Goal: Transaction & Acquisition: Purchase product/service

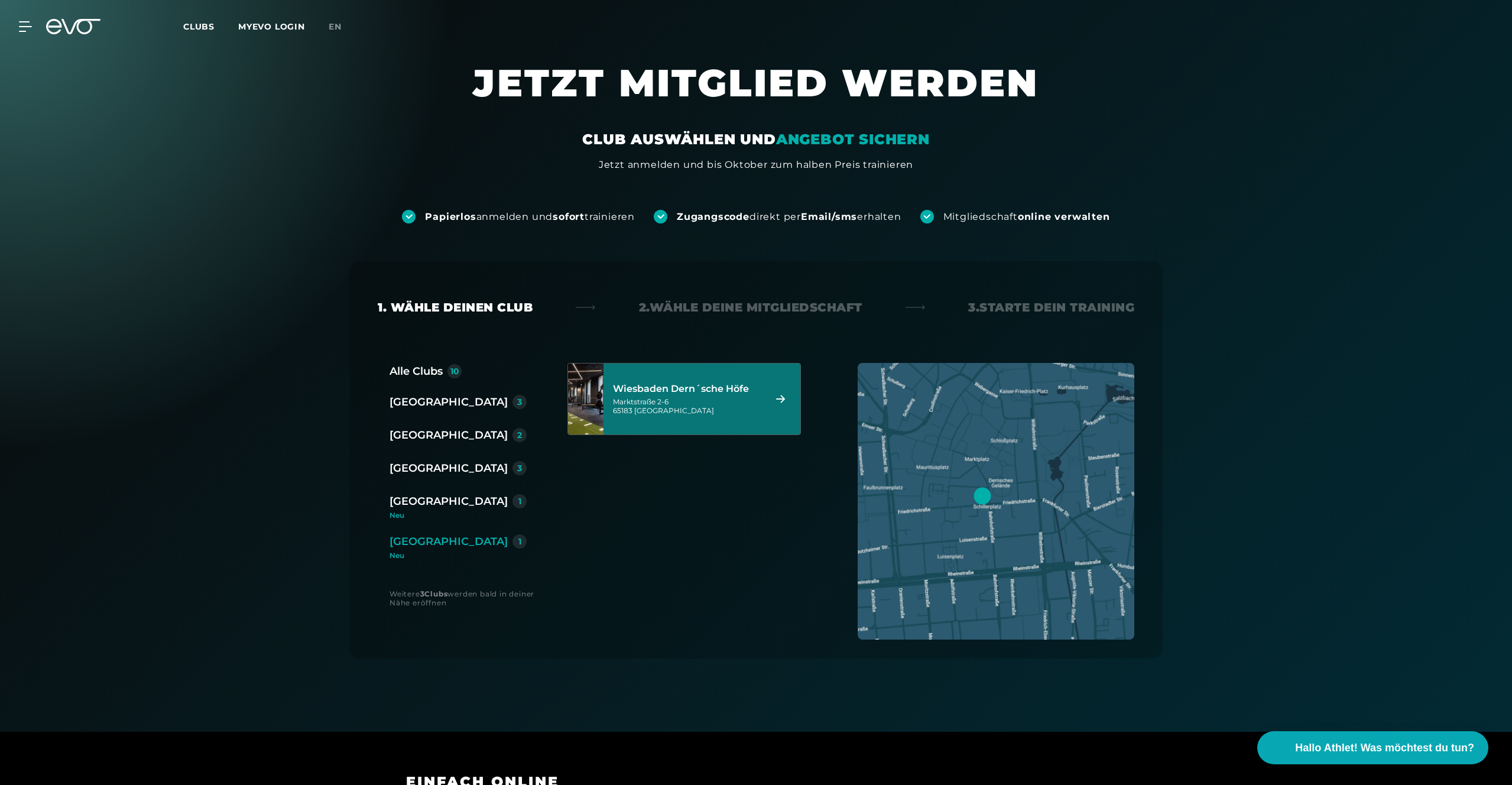
click at [254, 26] on link "MYEVO LOGIN" at bounding box center [271, 26] width 67 height 10
click at [61, 24] on icon at bounding box center [73, 26] width 54 height 15
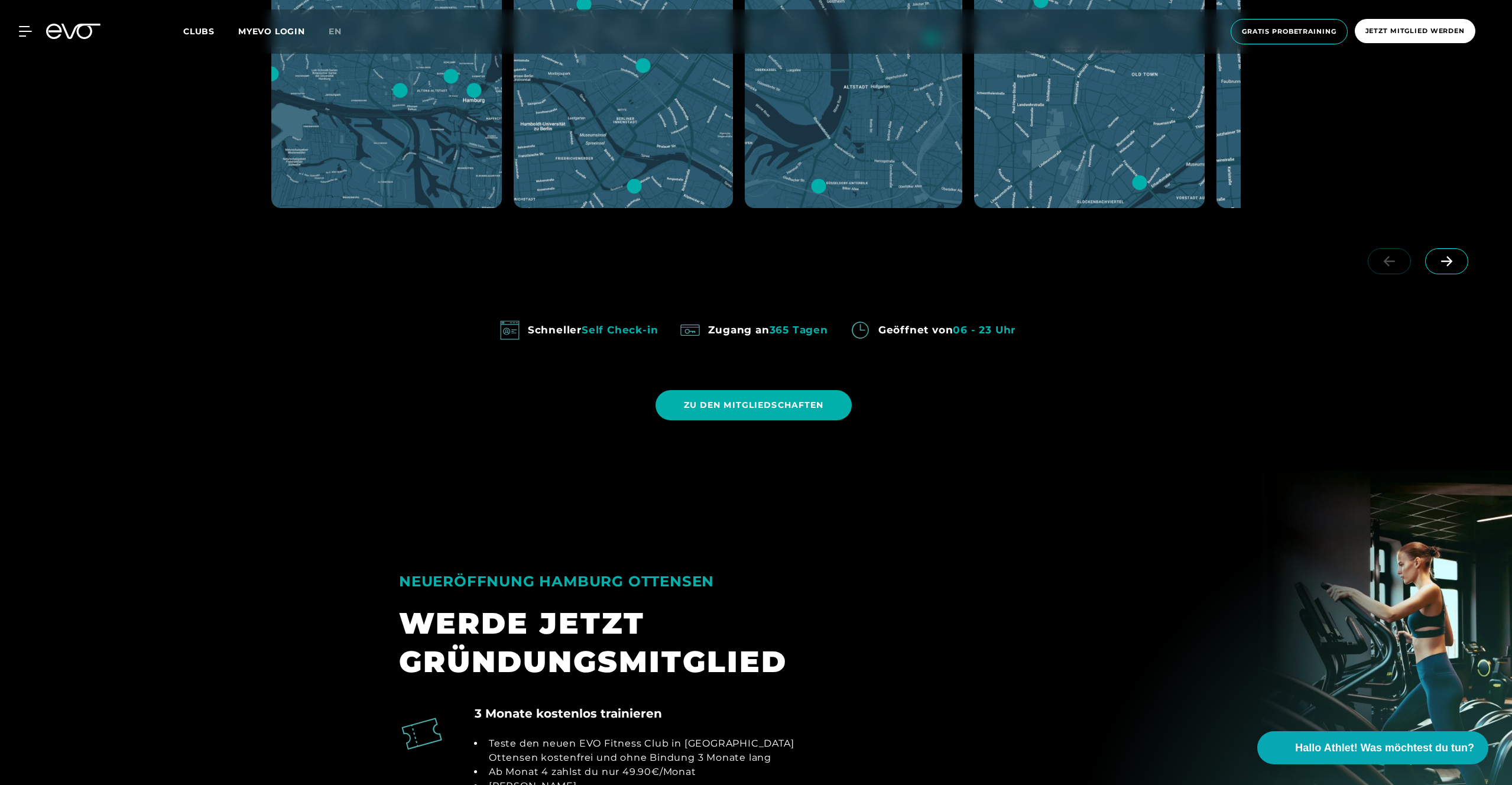
scroll to position [968, 0]
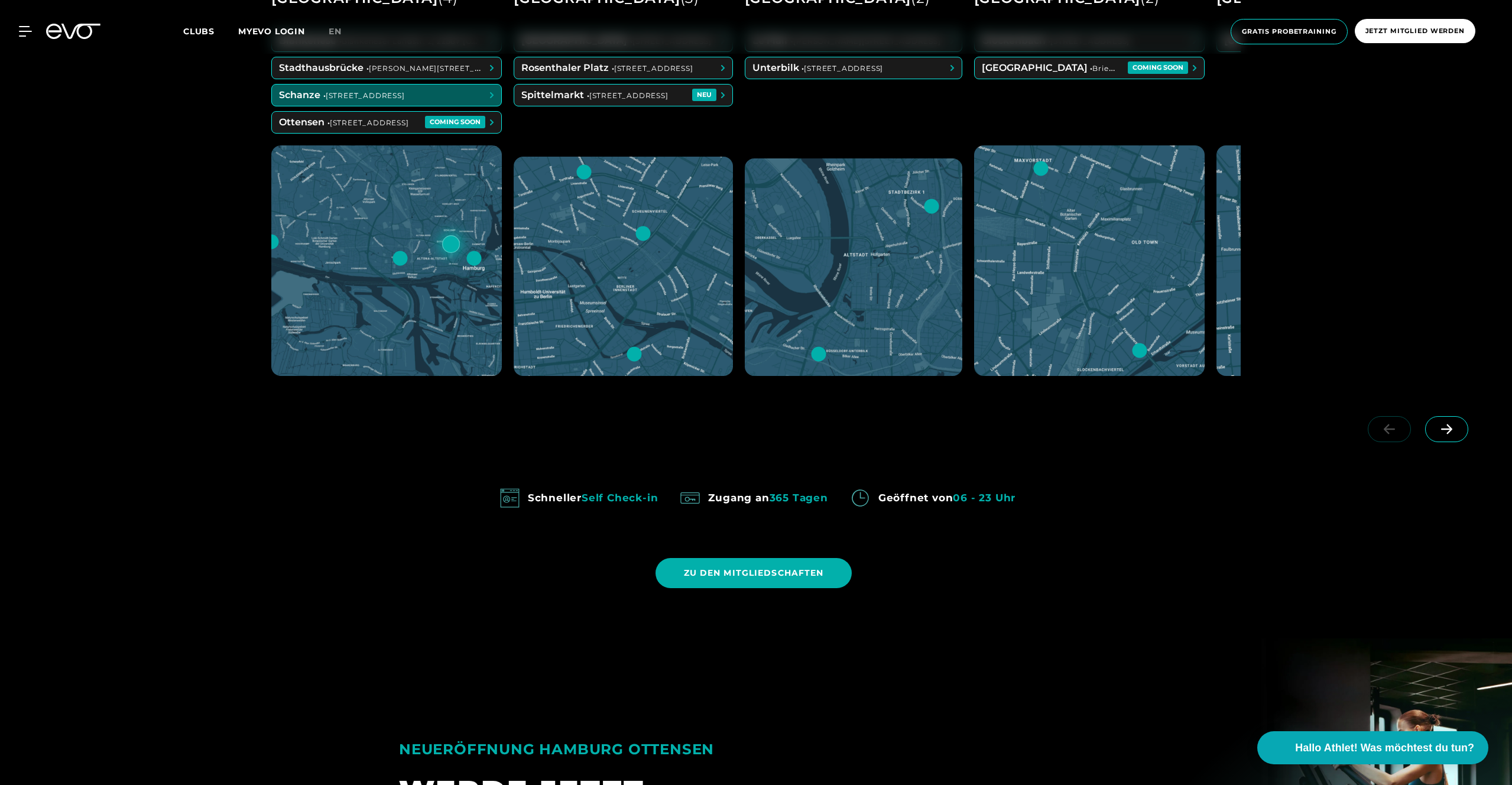
click at [347, 94] on span at bounding box center [386, 95] width 229 height 21
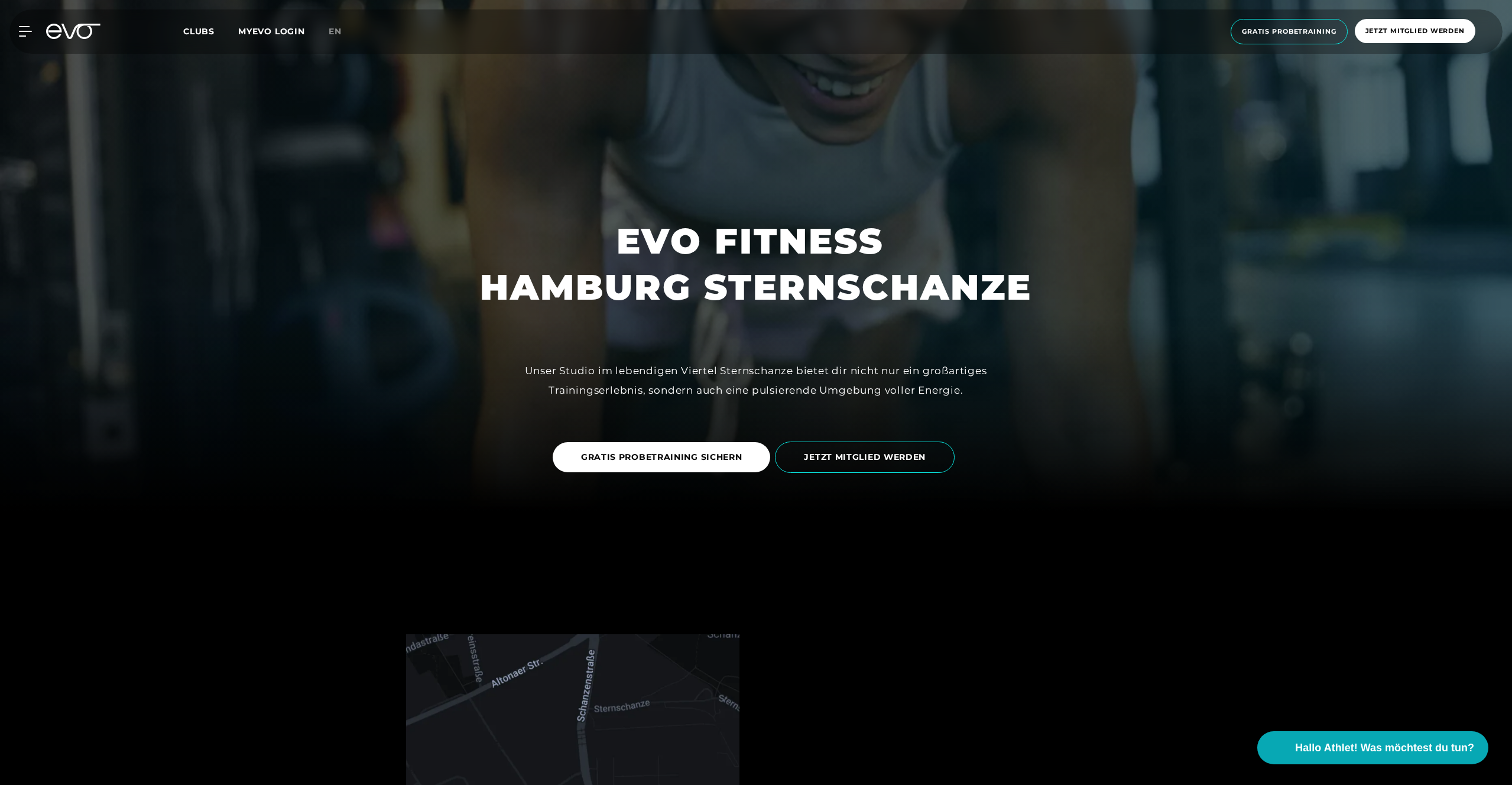
scroll to position [299, 0]
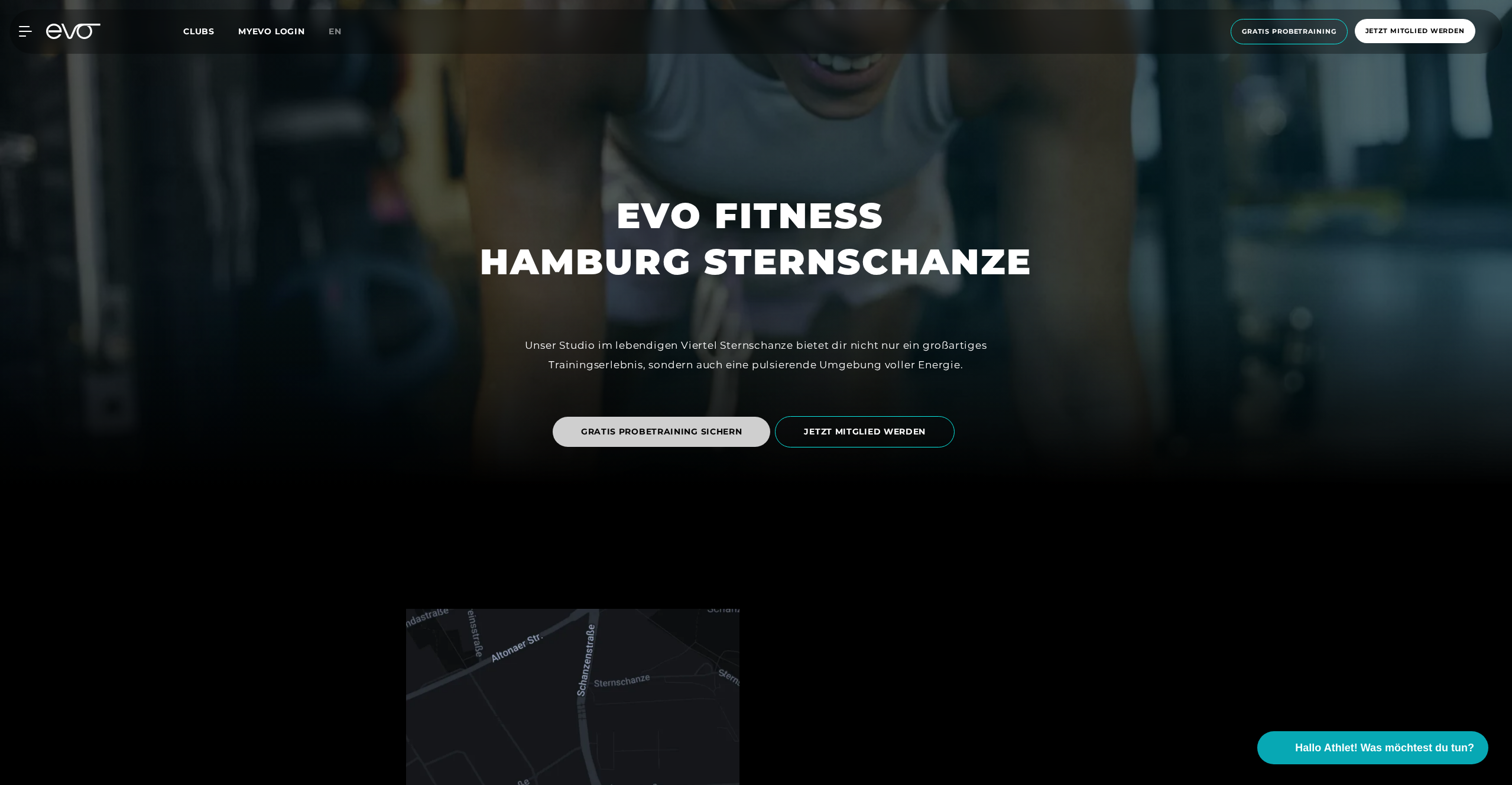
click at [608, 421] on span "GRATIS PROBETRAINING SICHERN" at bounding box center [662, 432] width 218 height 30
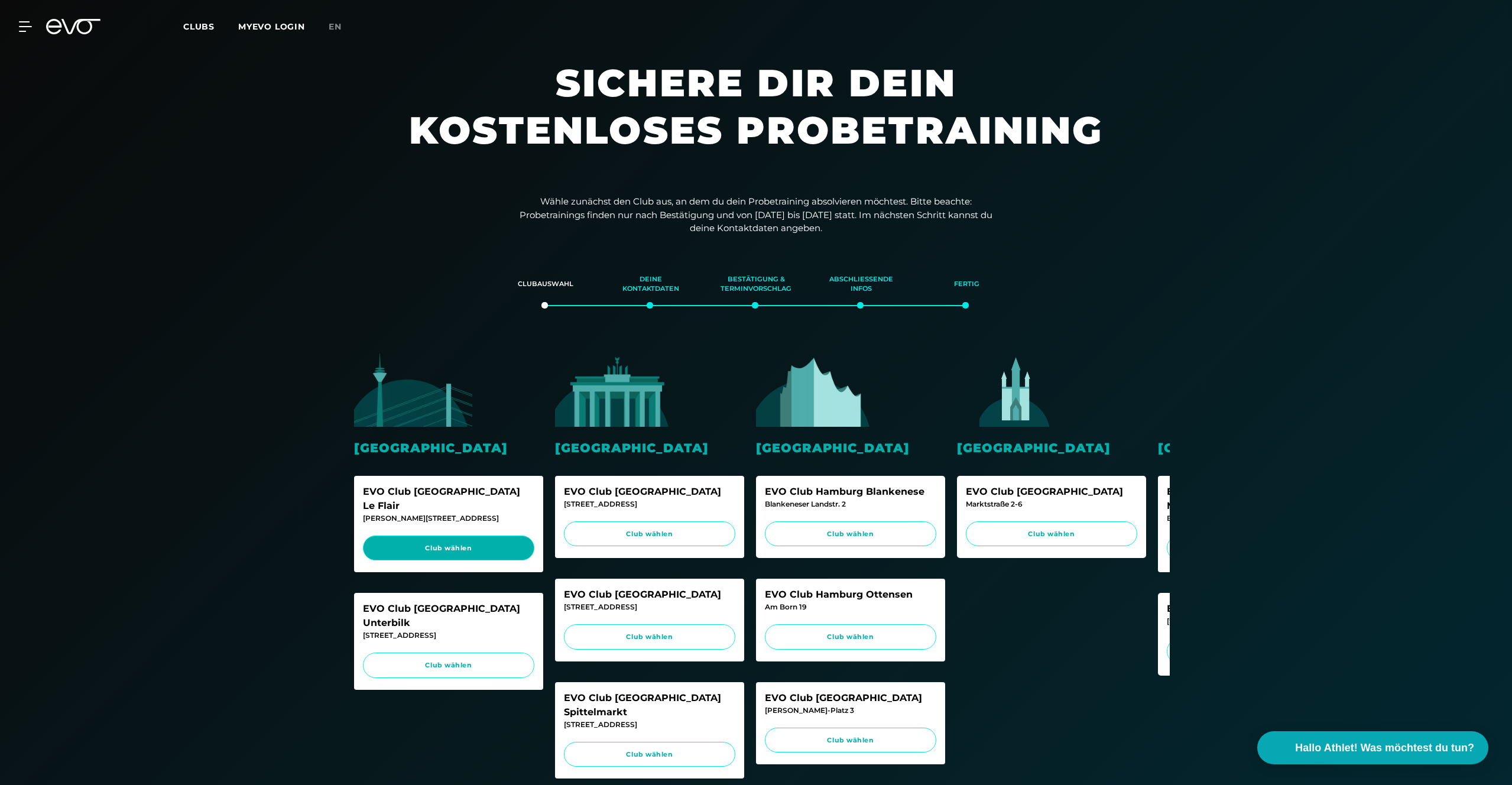
click at [485, 544] on span "Club wählen" at bounding box center [449, 548] width 149 height 10
click at [630, 534] on span "Club wählen" at bounding box center [650, 534] width 149 height 10
click at [799, 540] on span "Club wählen" at bounding box center [850, 534] width 171 height 26
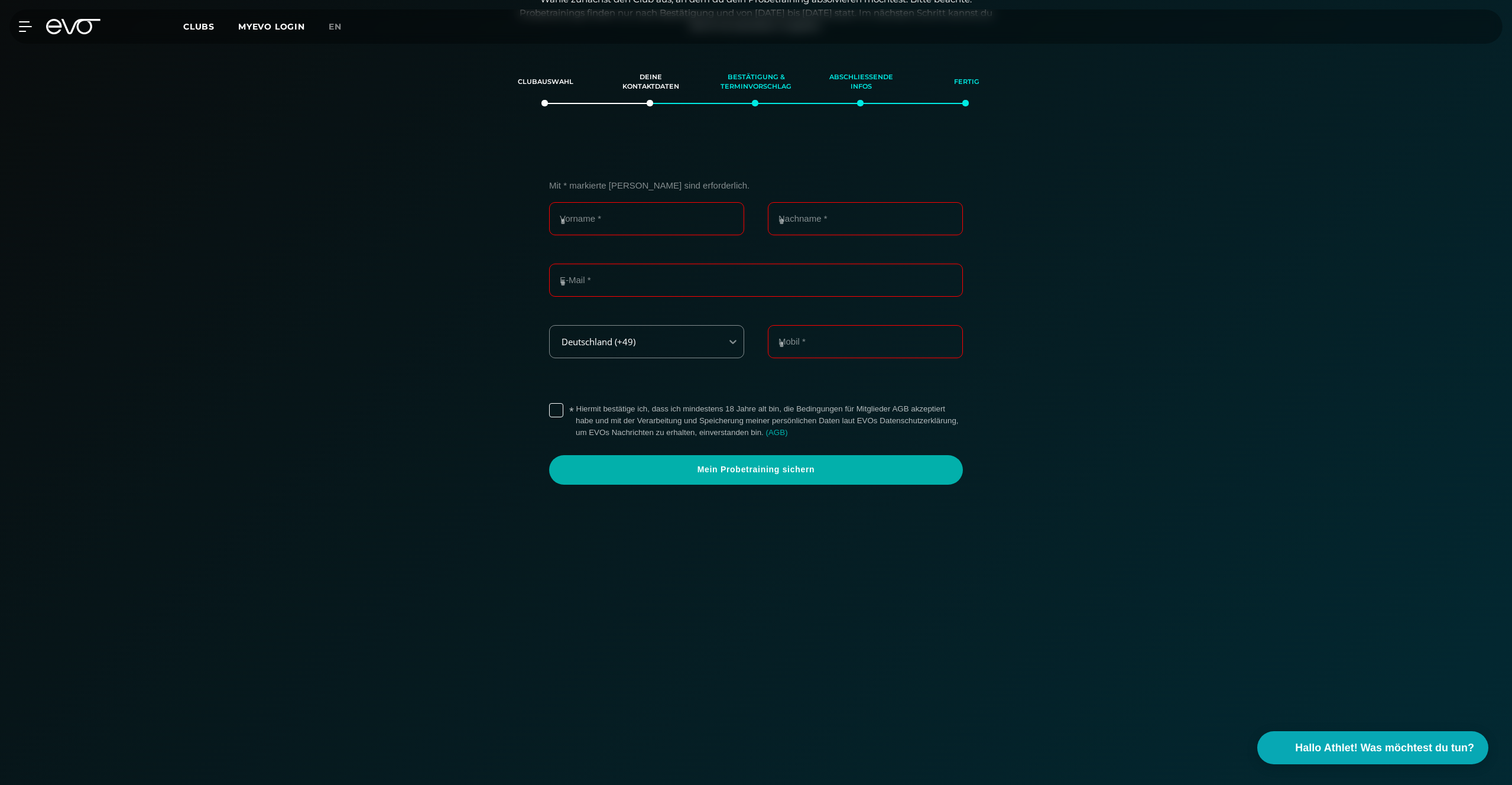
scroll to position [203, 0]
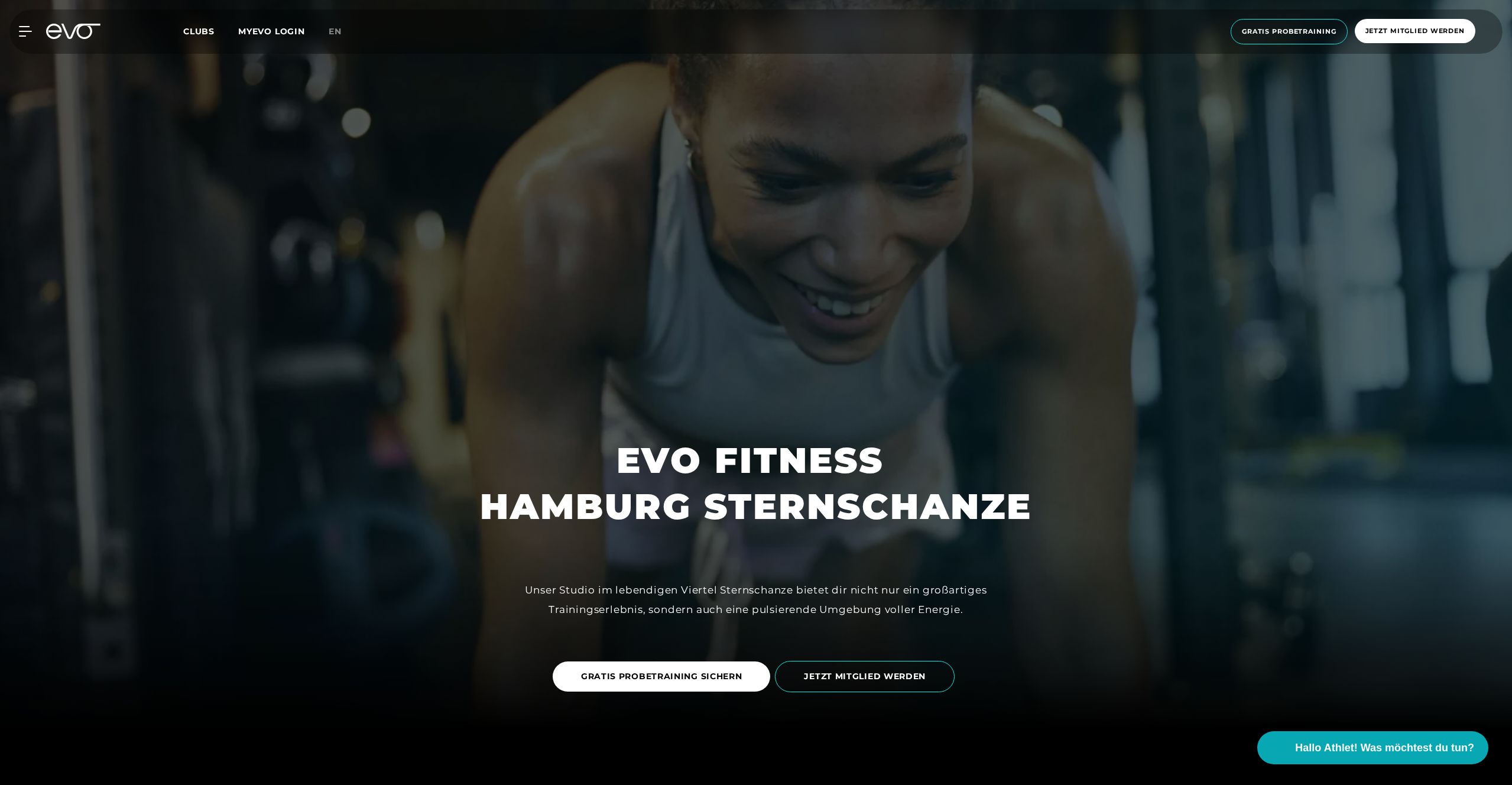
scroll to position [213, 0]
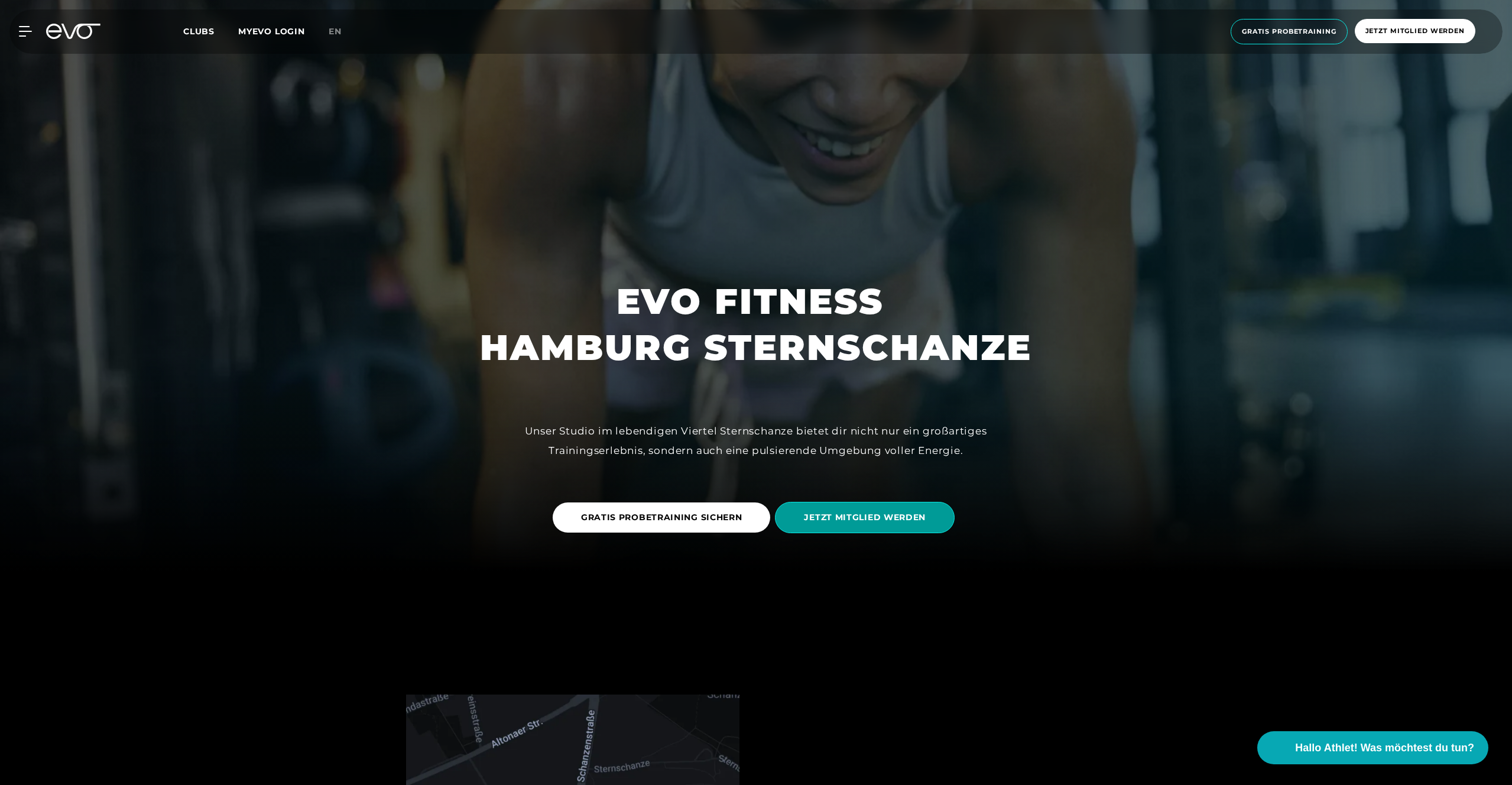
click at [853, 512] on span "JETZT MITGLIED WERDEN" at bounding box center [865, 517] width 122 height 12
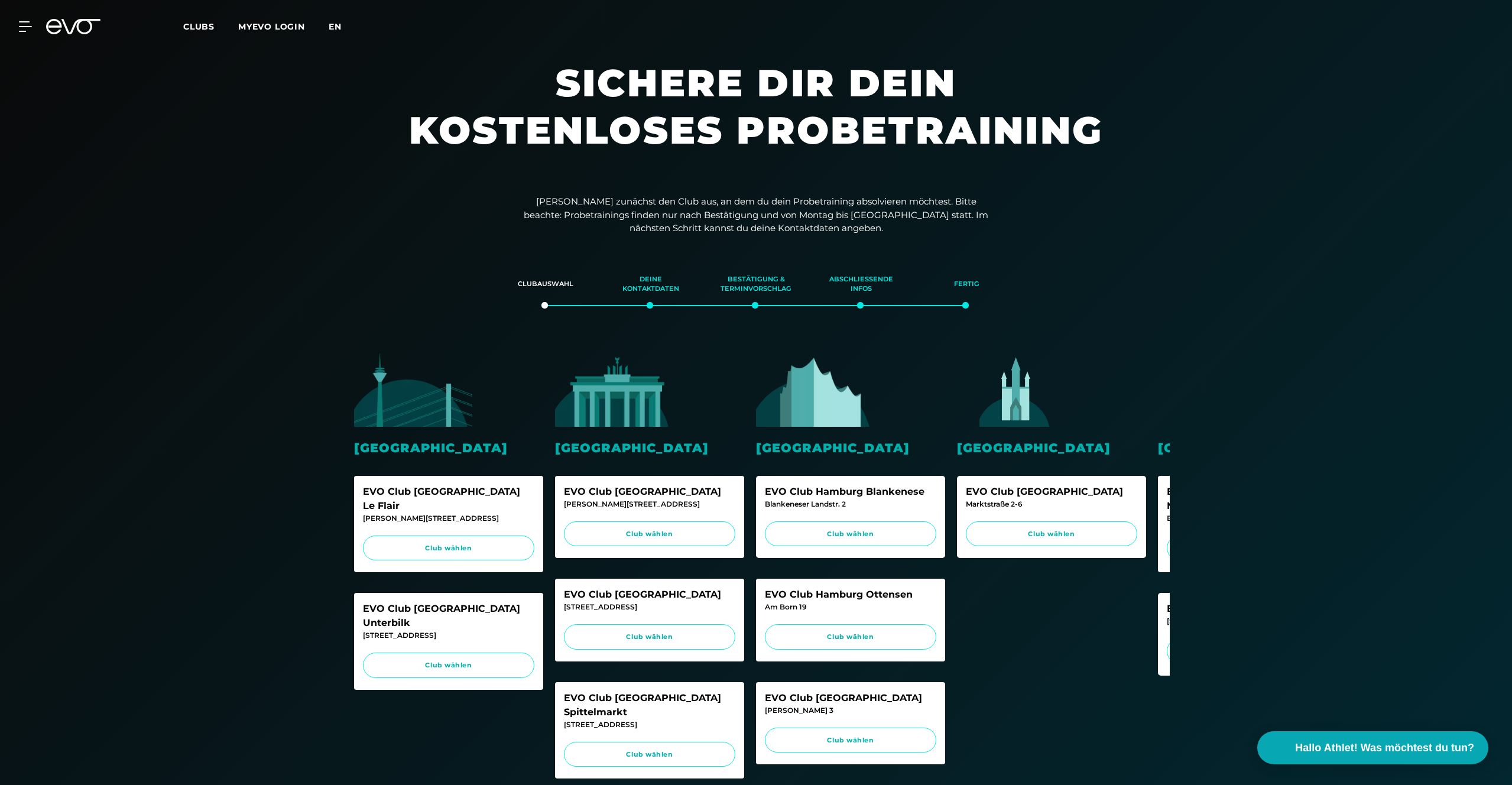
click at [335, 27] on span "en" at bounding box center [335, 26] width 13 height 10
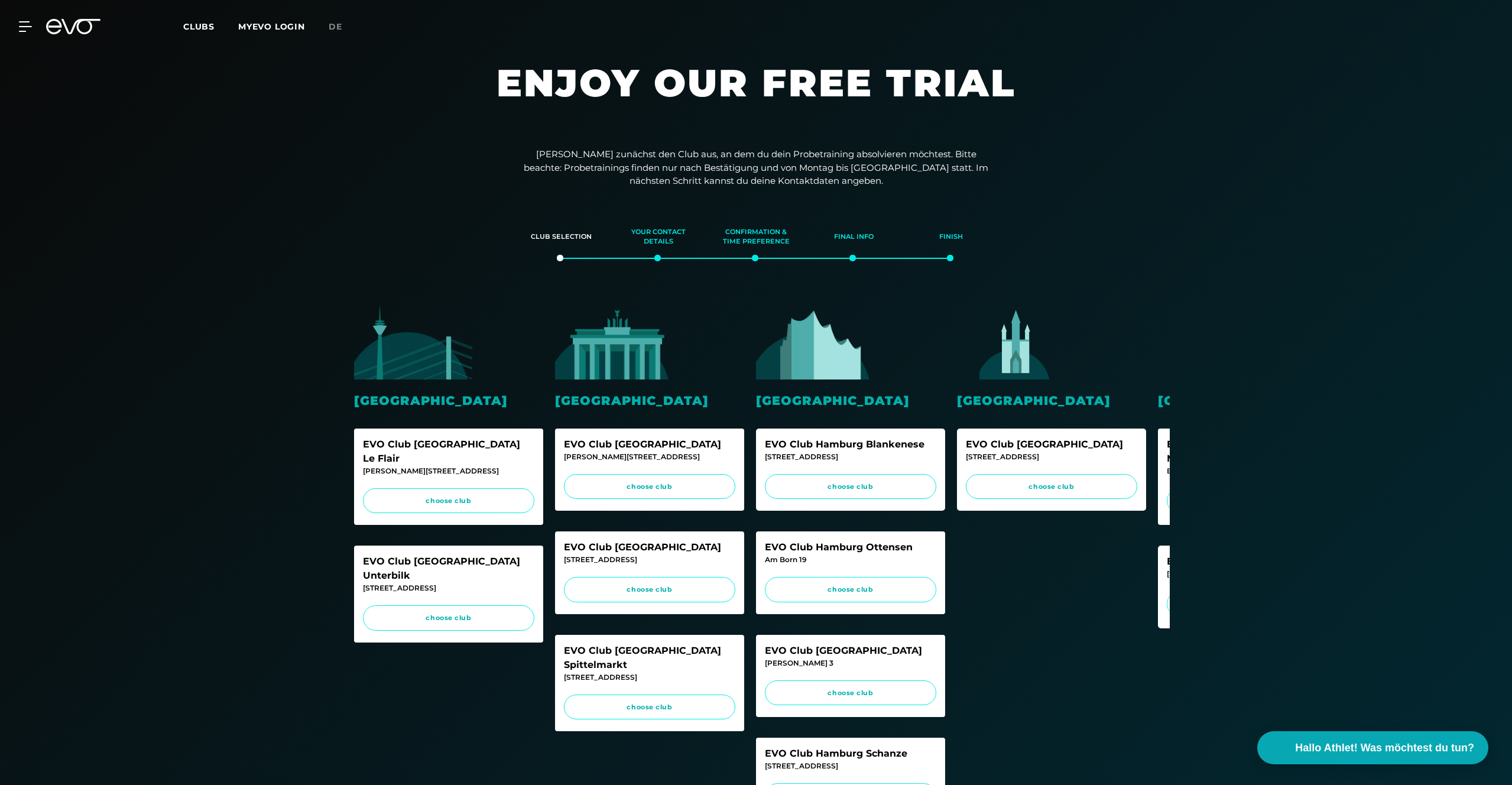
click at [336, 27] on span "de" at bounding box center [336, 26] width 13 height 10
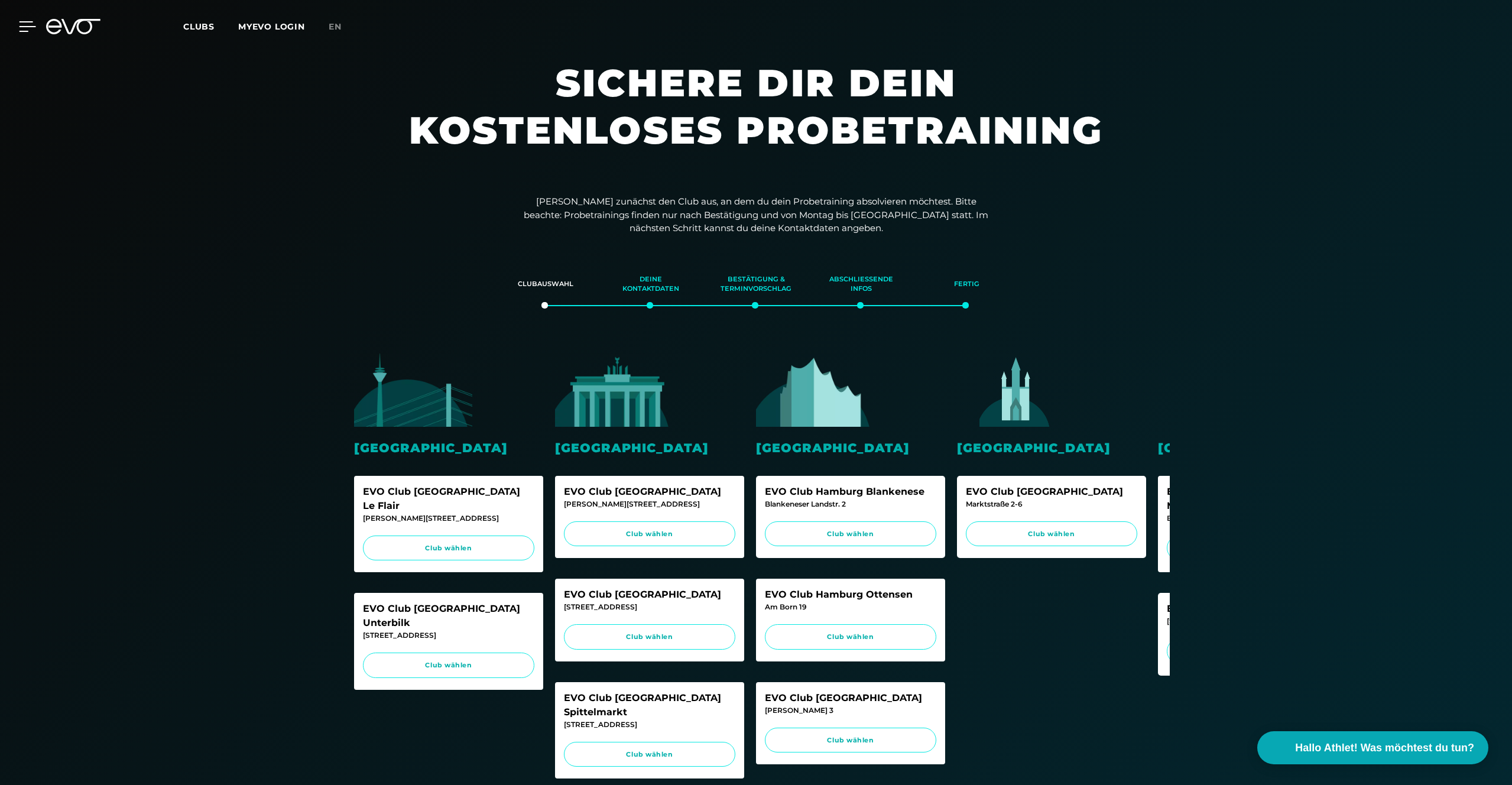
click at [22, 30] on icon at bounding box center [28, 26] width 17 height 10
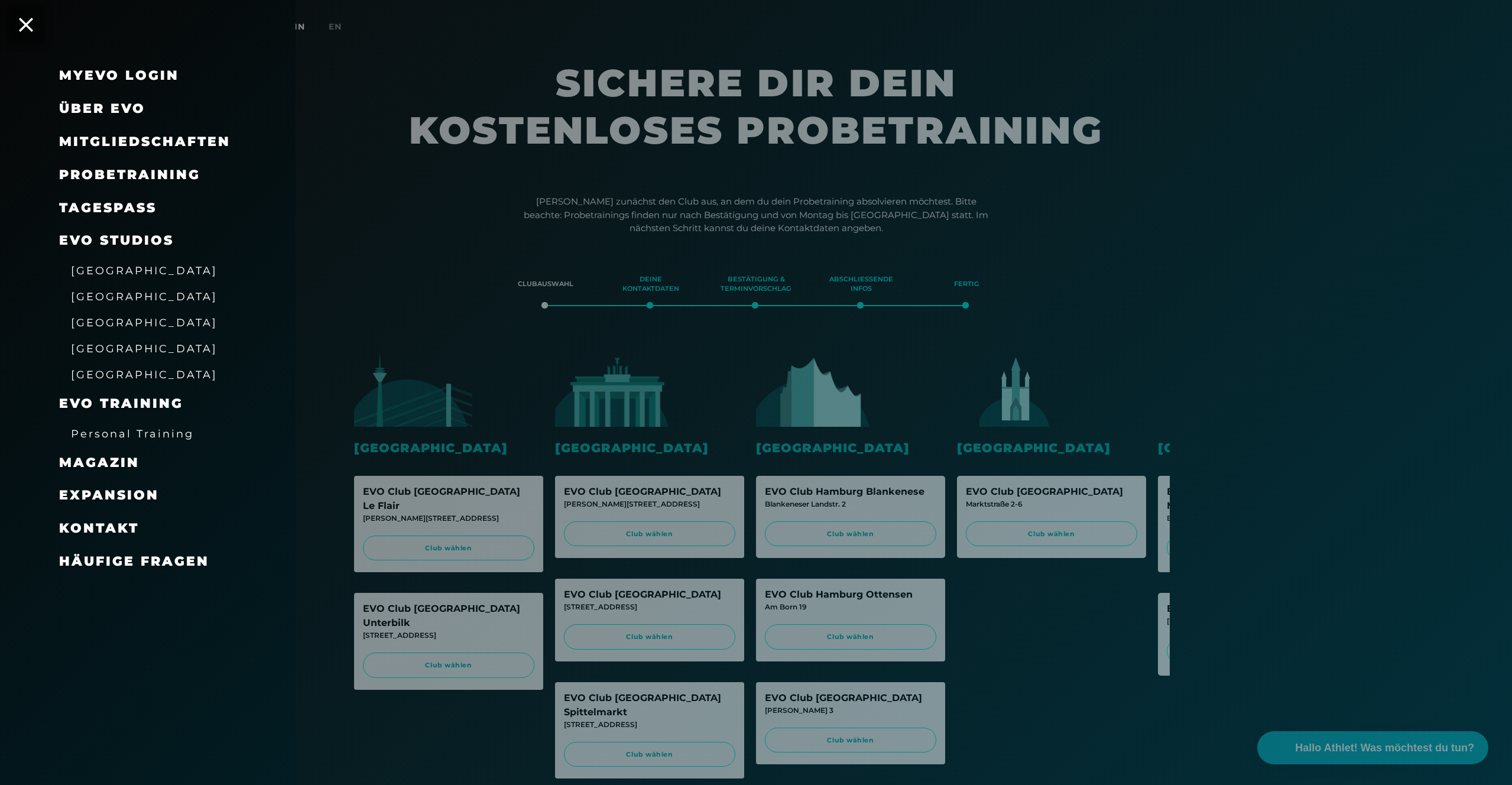
click at [148, 139] on span "Mitgliedschaften" at bounding box center [145, 141] width 171 height 16
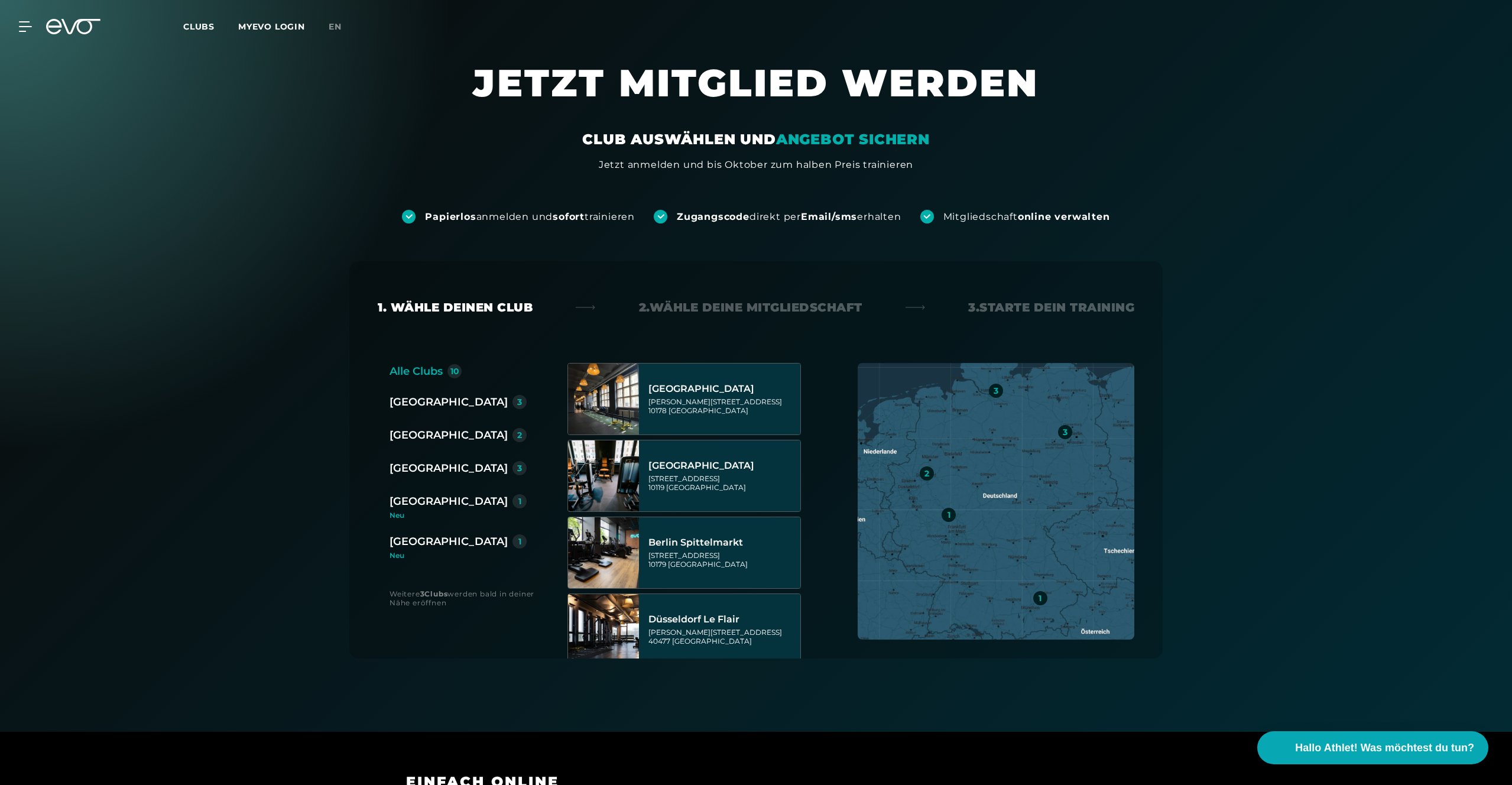
click at [399, 398] on div "[GEOGRAPHIC_DATA]" at bounding box center [448, 402] width 118 height 17
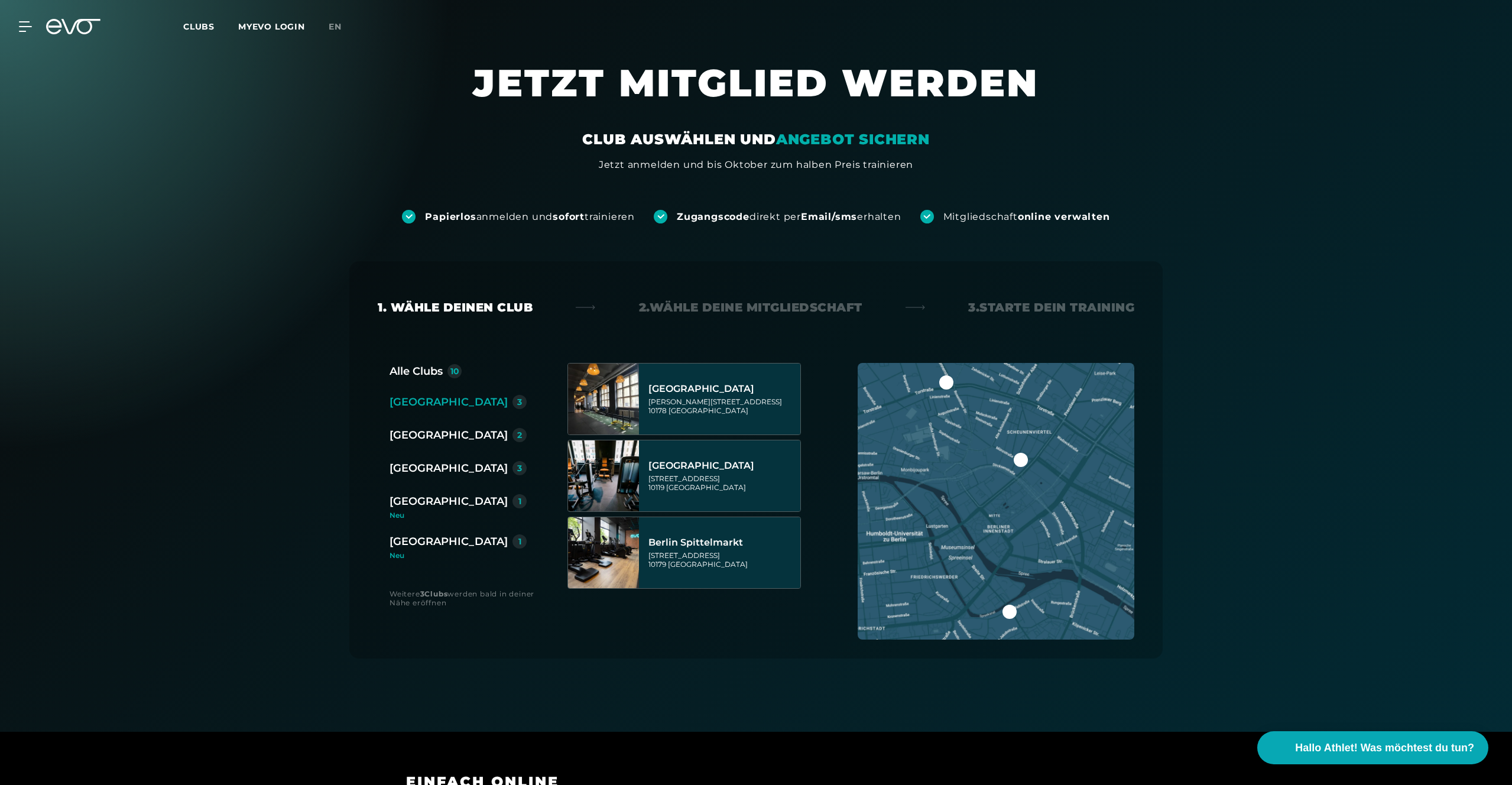
click at [402, 437] on div "[GEOGRAPHIC_DATA]" at bounding box center [448, 435] width 118 height 17
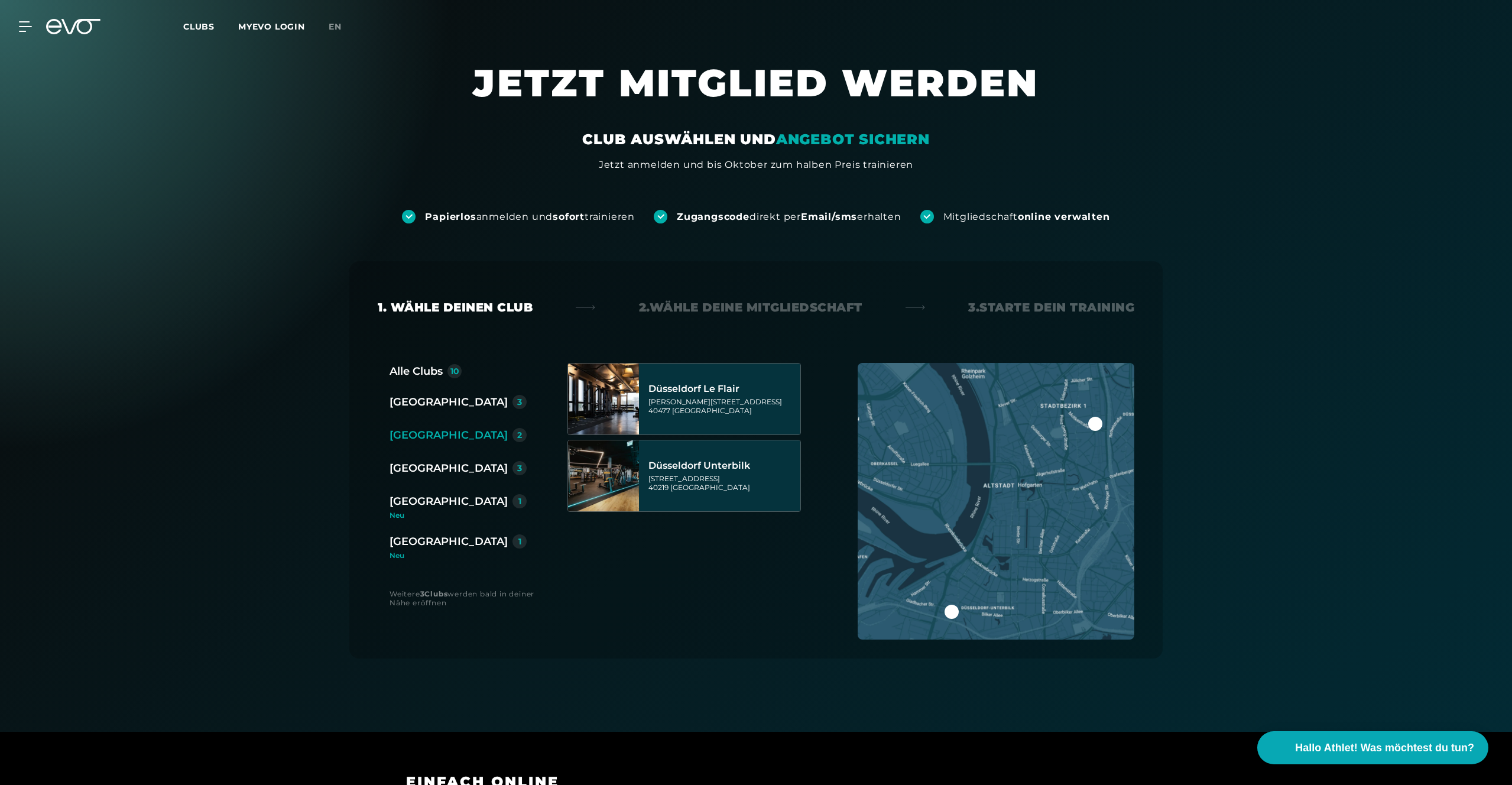
click at [409, 366] on div "Alle Clubs" at bounding box center [416, 371] width 53 height 17
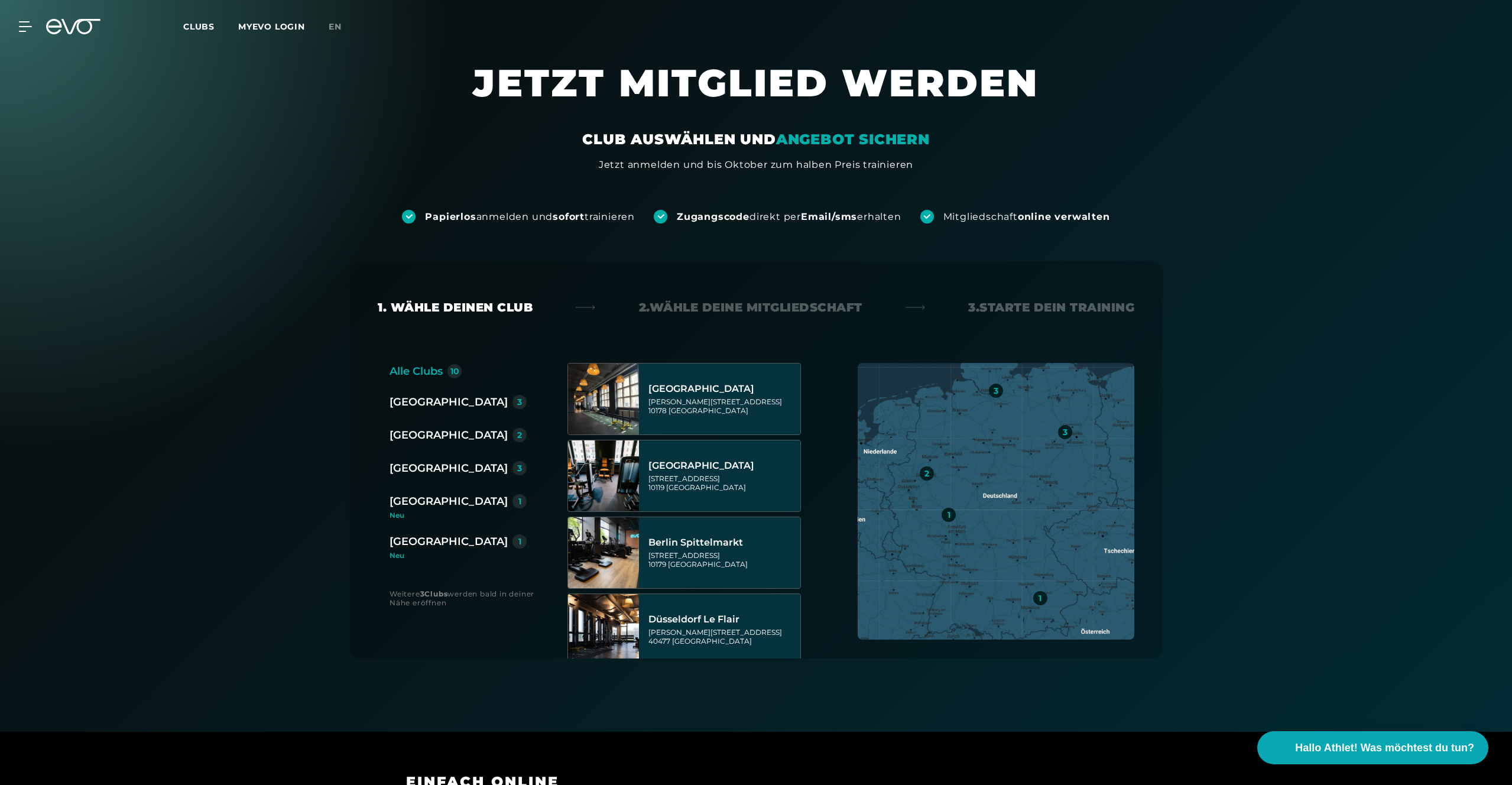
click at [398, 394] on div "[GEOGRAPHIC_DATA]" at bounding box center [448, 402] width 118 height 17
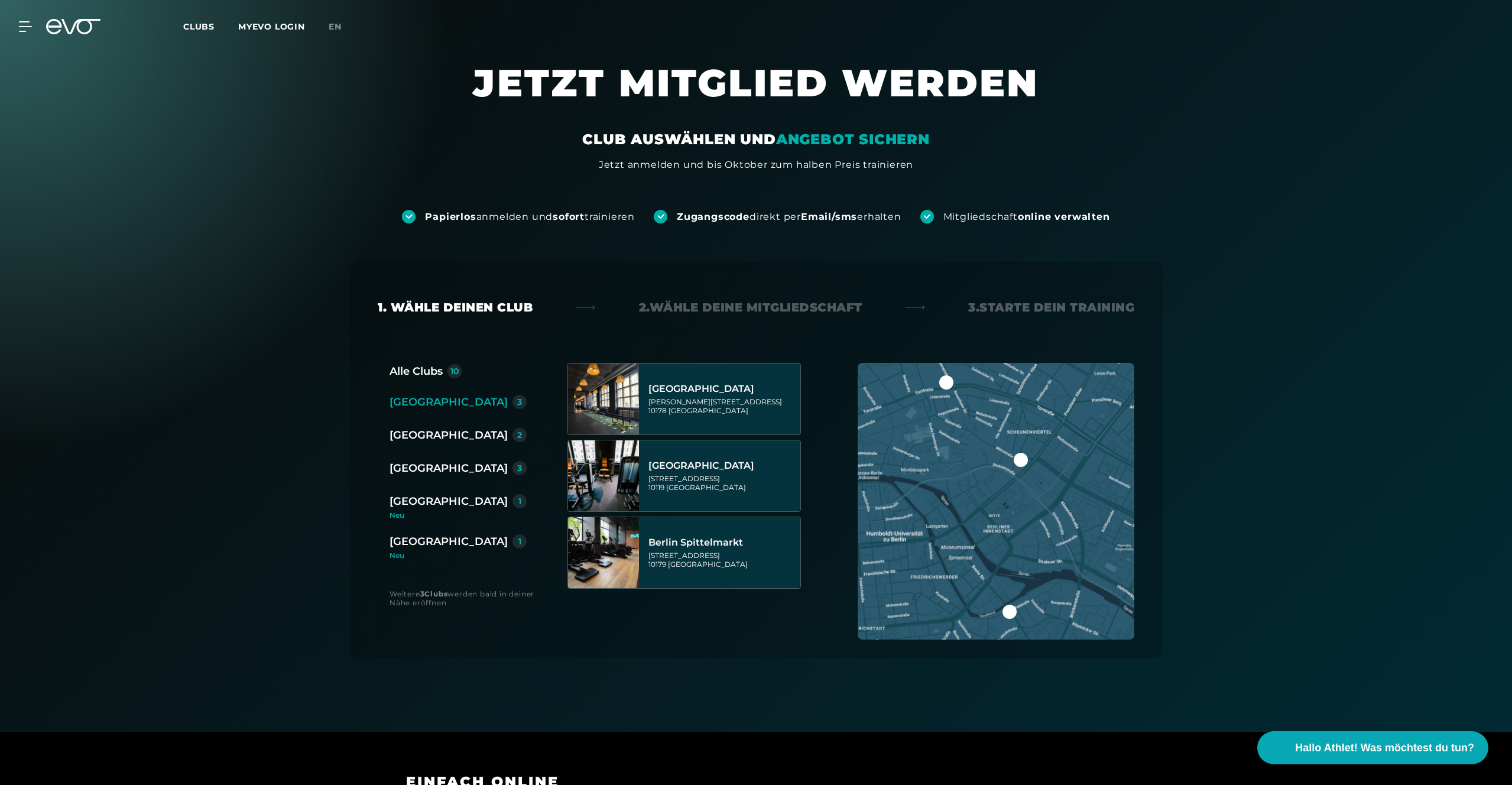
click at [701, 302] on div "2. Wähle deine Mitgliedschaft" at bounding box center [750, 307] width 223 height 17
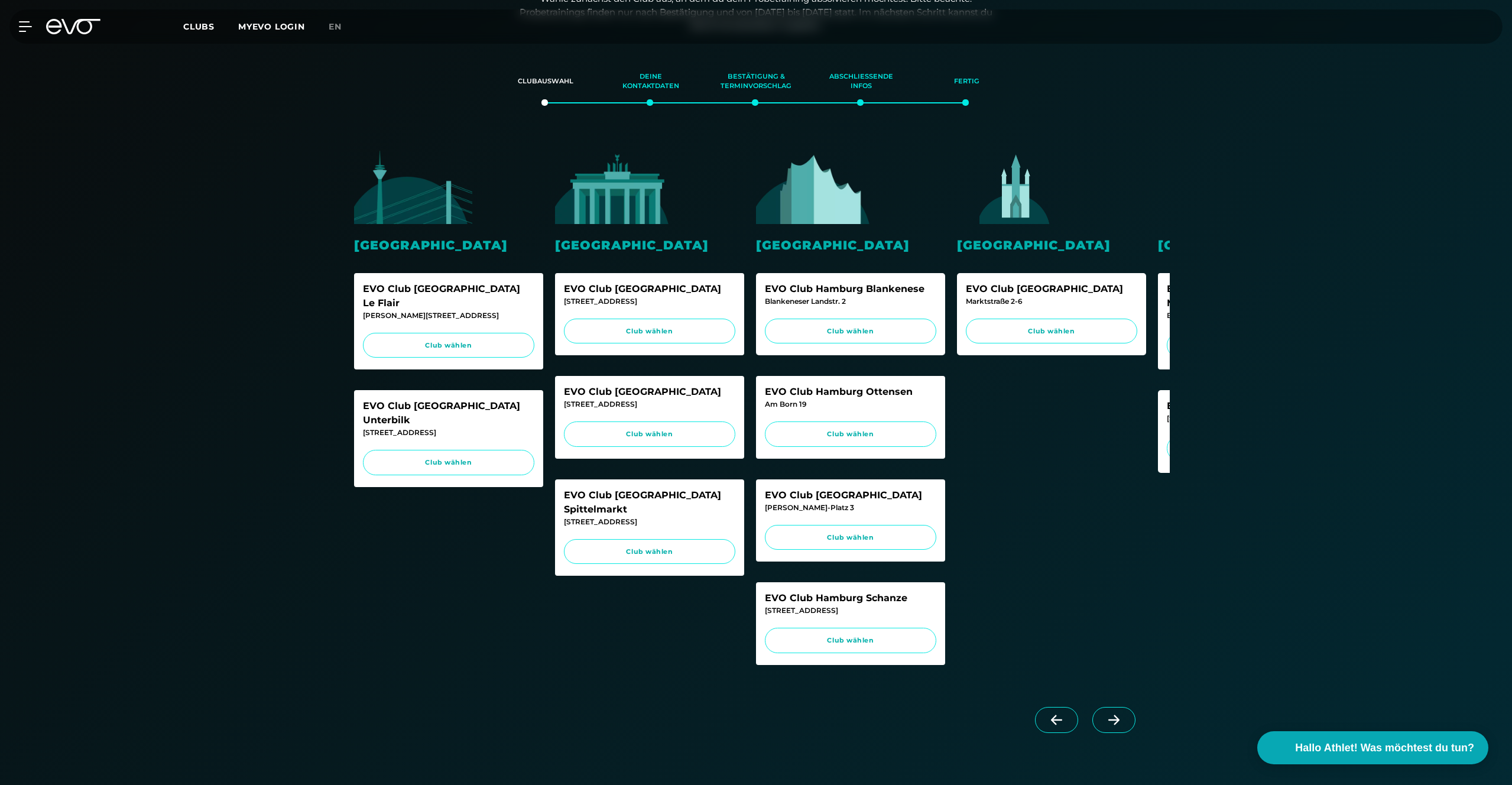
scroll to position [0, 496]
